Goal: Use online tool/utility: Utilize a website feature to perform a specific function

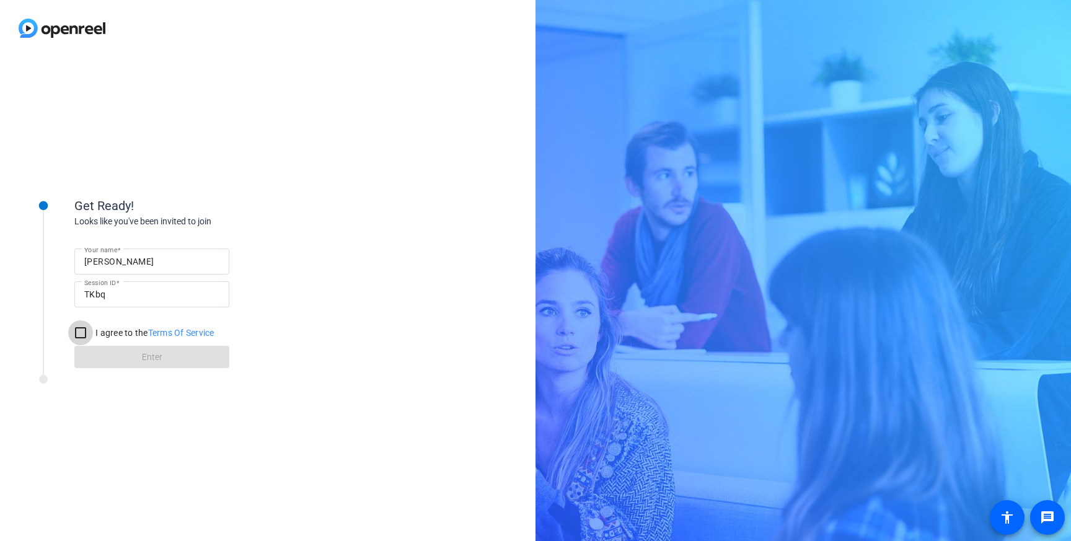
click at [80, 329] on input "I agree to the Terms Of Service" at bounding box center [80, 332] width 25 height 25
checkbox input "true"
click at [139, 353] on span at bounding box center [151, 357] width 155 height 30
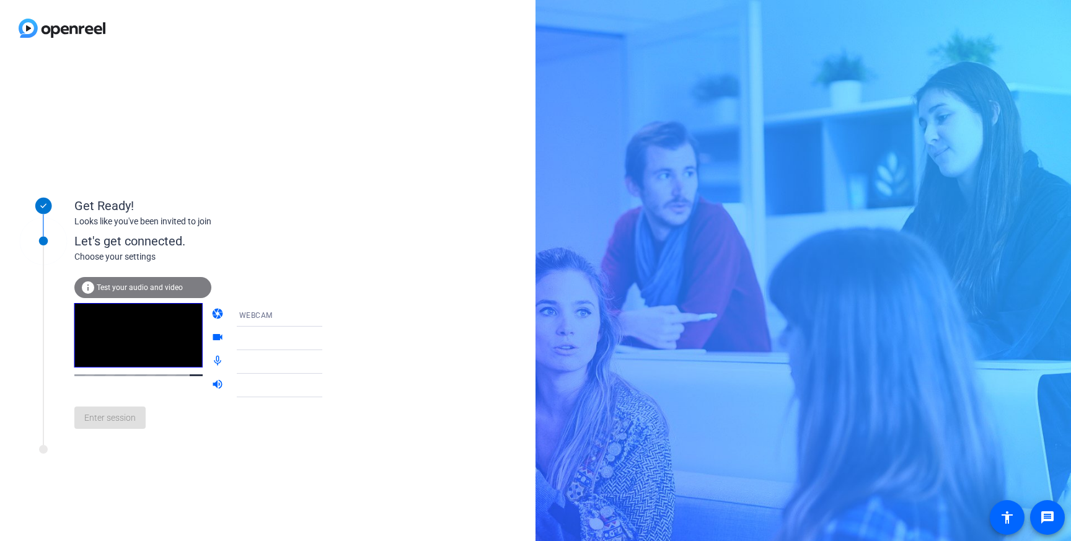
click at [289, 317] on div "WEBCAM" at bounding box center [285, 314] width 93 height 15
click at [287, 318] on div at bounding box center [535, 270] width 1071 height 541
click at [284, 340] on div at bounding box center [285, 338] width 93 height 15
click at [327, 338] on icon at bounding box center [334, 338] width 15 height 15
click at [170, 286] on span "Test your audio and video" at bounding box center [140, 287] width 86 height 9
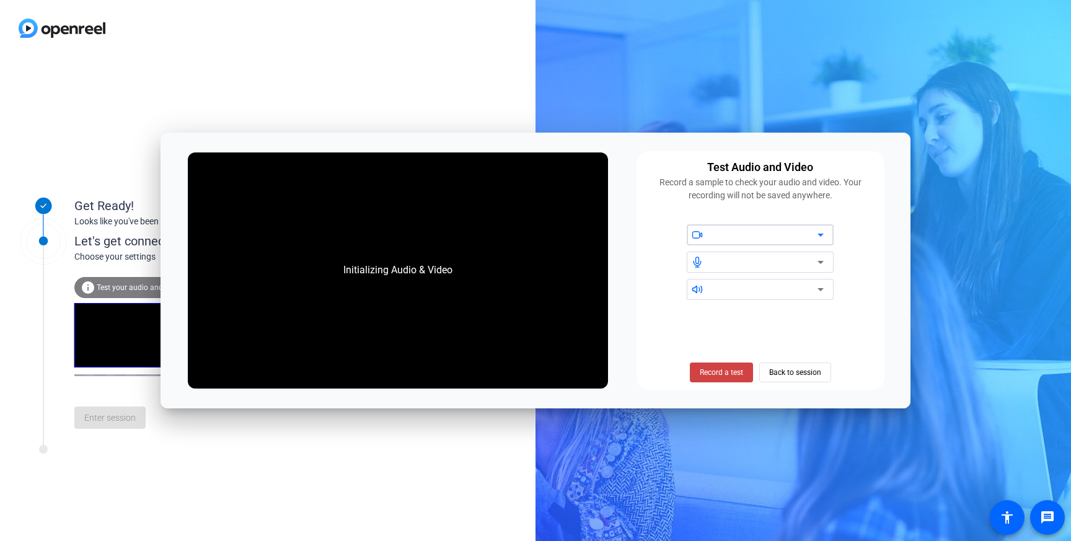
click at [792, 237] on div at bounding box center [764, 234] width 105 height 15
click at [820, 237] on icon at bounding box center [820, 234] width 15 height 15
click at [822, 260] on icon at bounding box center [820, 262] width 15 height 15
click at [822, 292] on icon at bounding box center [820, 289] width 15 height 15
click at [797, 375] on span "Back to session" at bounding box center [795, 373] width 52 height 24
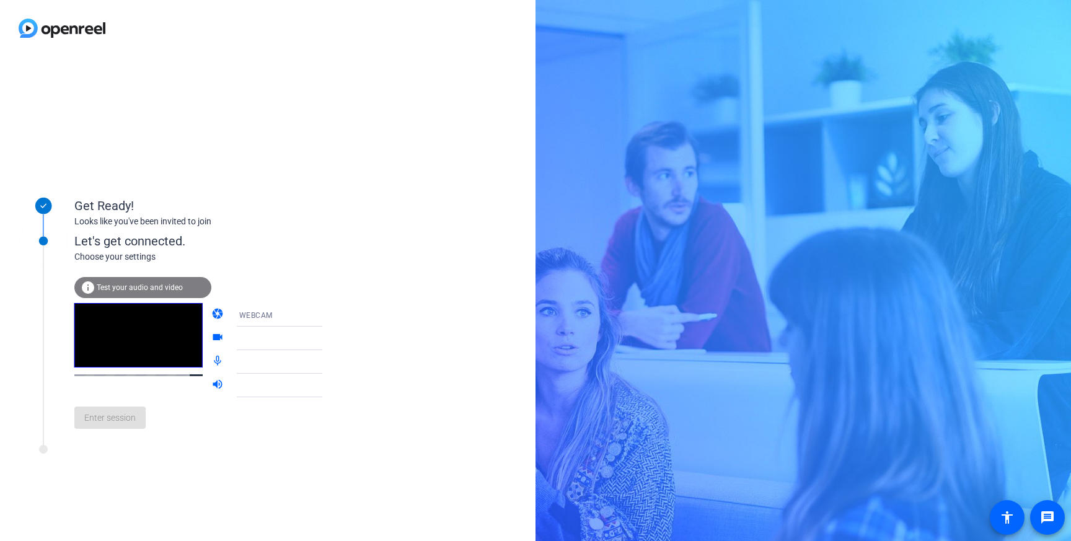
click at [298, 318] on mat-form-field "WEBCAM" at bounding box center [288, 315] width 119 height 24
click at [309, 316] on mat-form-field "WEBCAM" at bounding box center [288, 315] width 119 height 24
click at [267, 315] on mat-form-field "WEBCAM" at bounding box center [288, 315] width 119 height 24
click at [237, 313] on mat-form-field "WEBCAM" at bounding box center [288, 315] width 119 height 24
click at [211, 341] on mat-icon "videocam" at bounding box center [218, 338] width 15 height 15
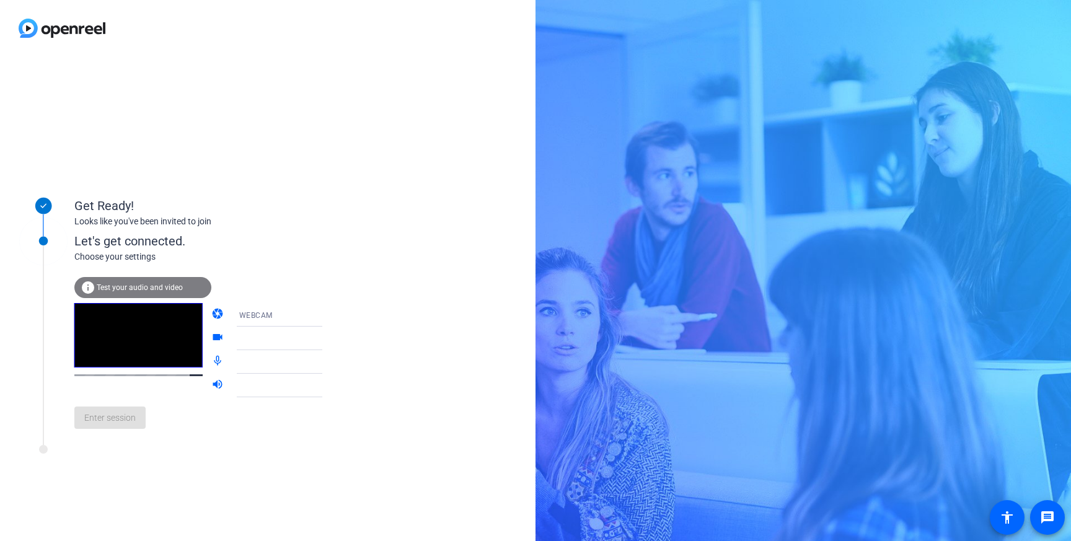
click at [211, 367] on mat-icon "mic_none" at bounding box center [218, 361] width 15 height 15
click at [294, 359] on div at bounding box center [288, 357] width 119 height 14
click at [312, 367] on mat-form-field at bounding box center [288, 362] width 119 height 24
click at [309, 384] on div at bounding box center [288, 381] width 119 height 14
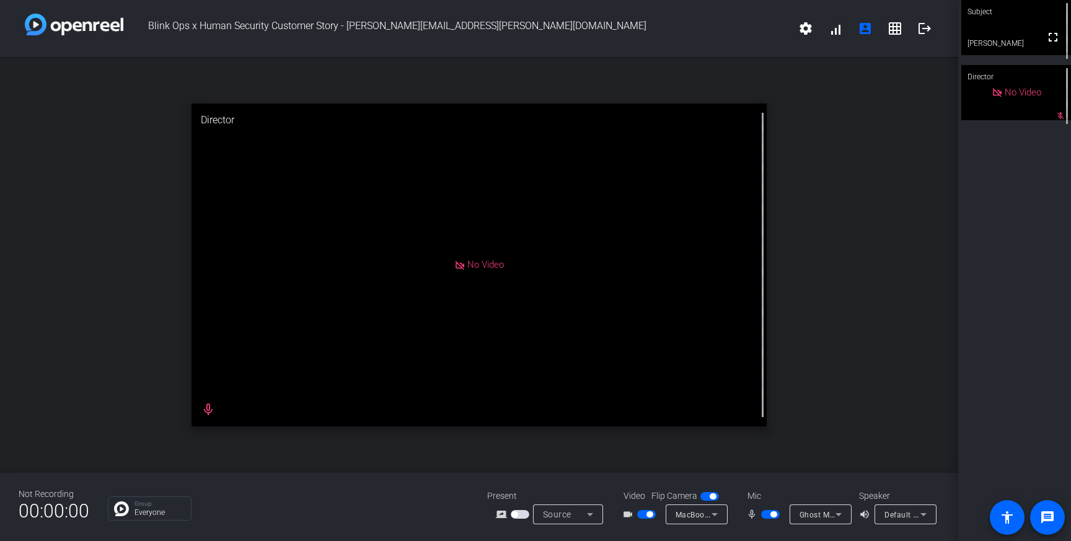
click at [840, 515] on icon at bounding box center [838, 514] width 15 height 15
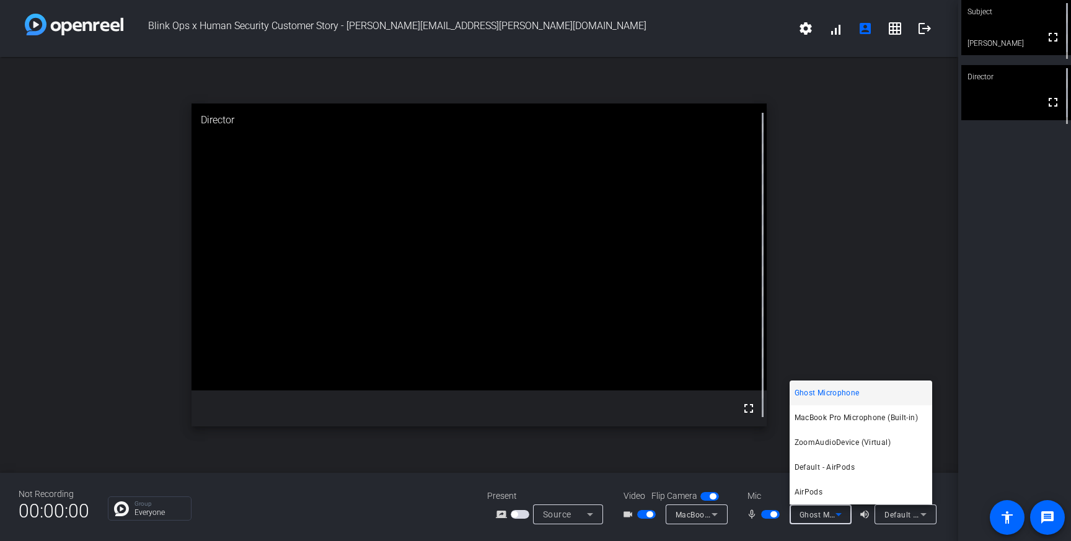
click at [882, 315] on div at bounding box center [535, 270] width 1071 height 541
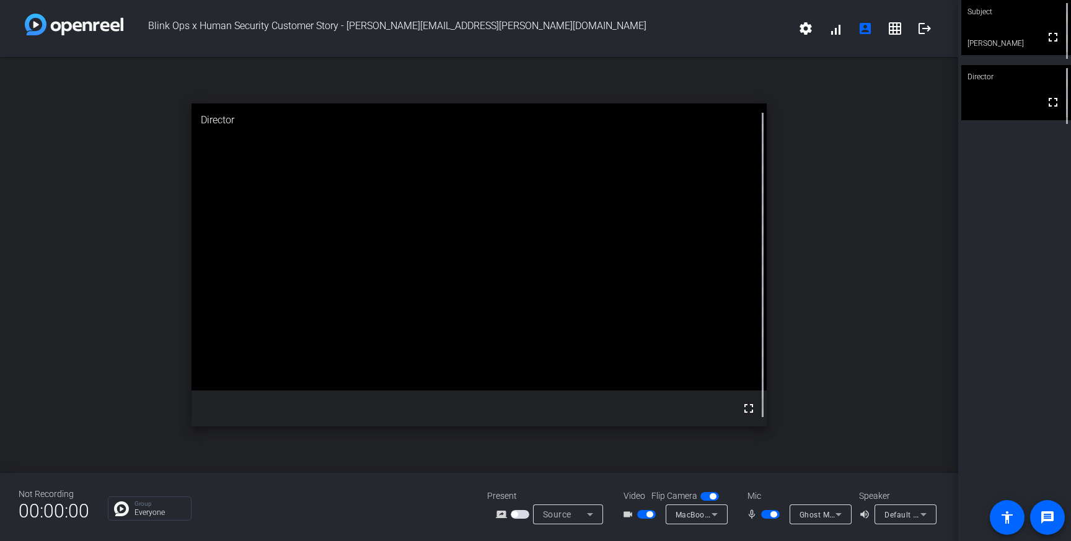
click at [834, 515] on icon at bounding box center [838, 514] width 15 height 15
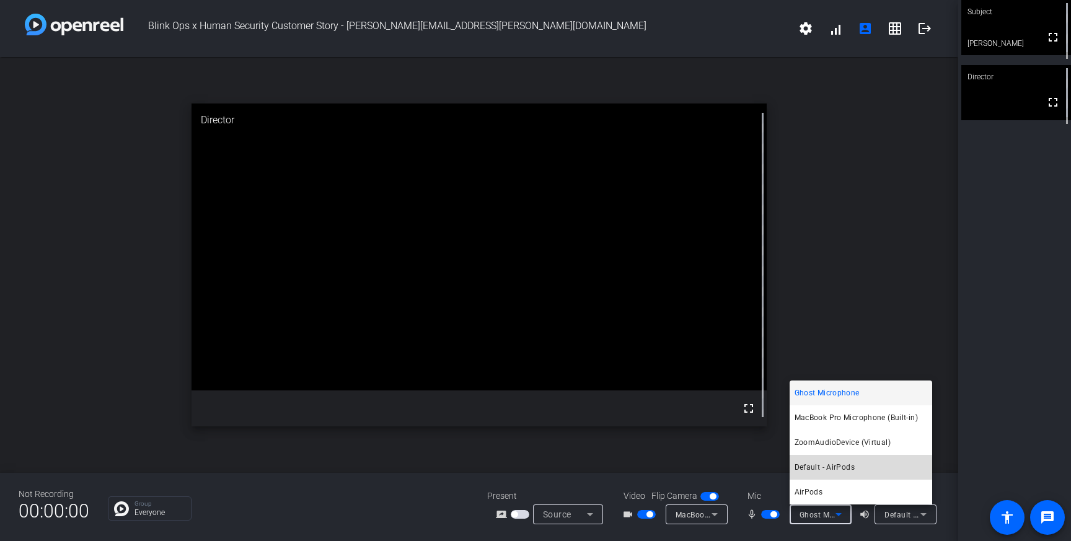
click at [839, 472] on span "Default - AirPods" at bounding box center [824, 467] width 60 height 15
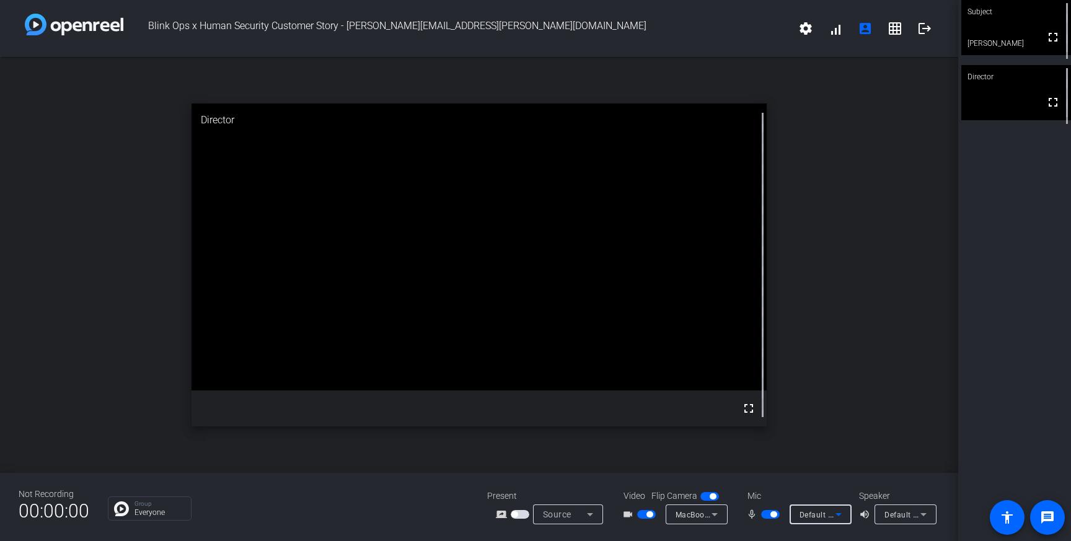
click at [838, 515] on icon at bounding box center [838, 514] width 6 height 3
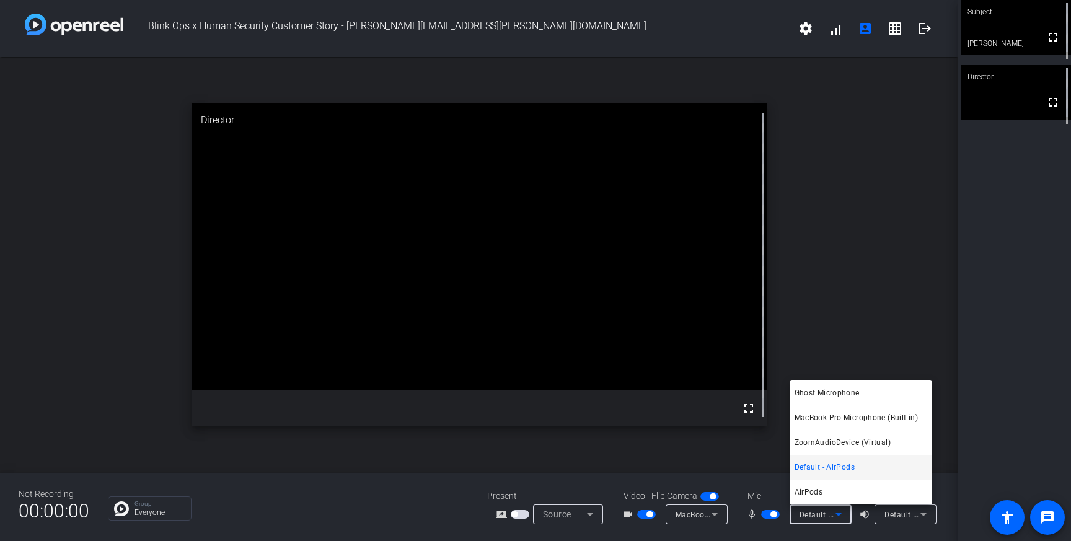
click at [827, 494] on mat-option "AirPods" at bounding box center [860, 492] width 142 height 25
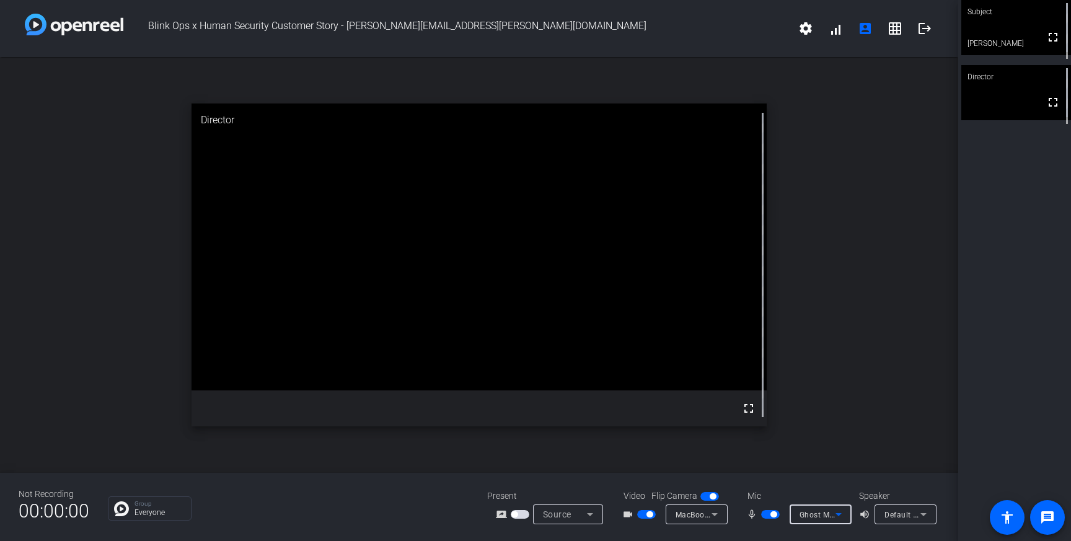
click at [851, 338] on div "open_in_new Director fullscreen" at bounding box center [479, 265] width 958 height 416
click at [833, 514] on icon at bounding box center [838, 514] width 15 height 15
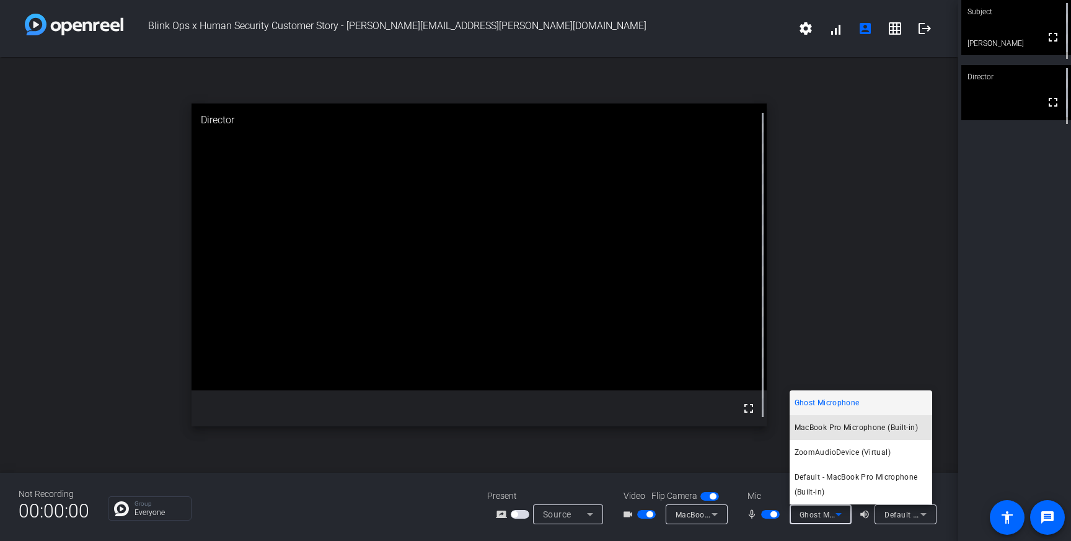
click at [838, 424] on span "MacBook Pro Microphone (Built-in)" at bounding box center [855, 427] width 123 height 15
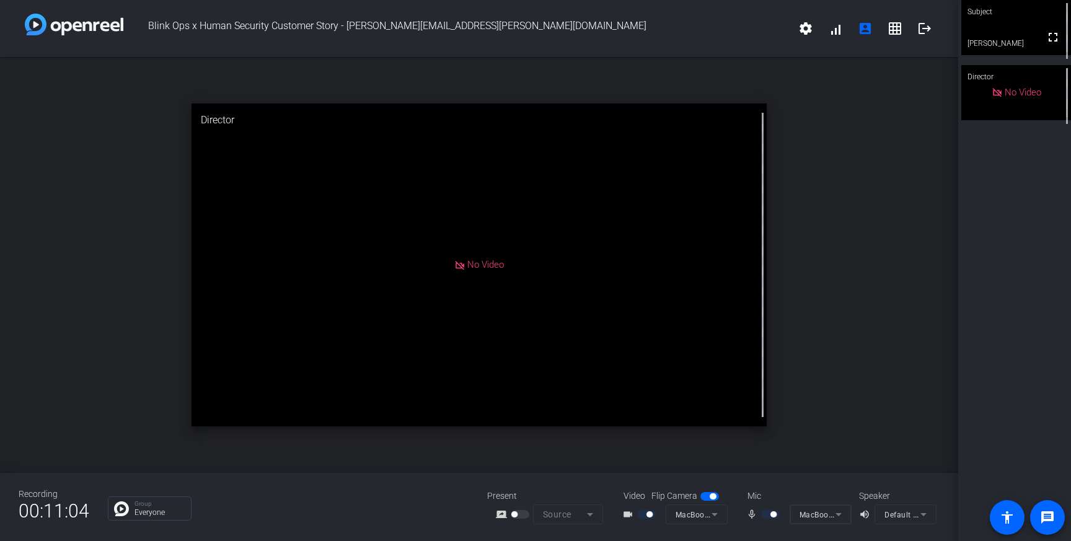
click at [784, 100] on div "open_in_new Director No Video" at bounding box center [479, 265] width 958 height 416
